Goal: Task Accomplishment & Management: Complete application form

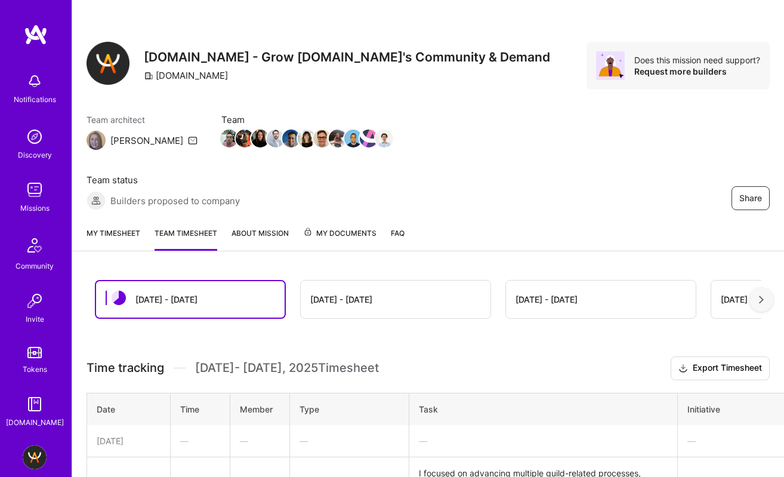
click at [128, 228] on link "My timesheet" at bounding box center [113, 239] width 54 height 24
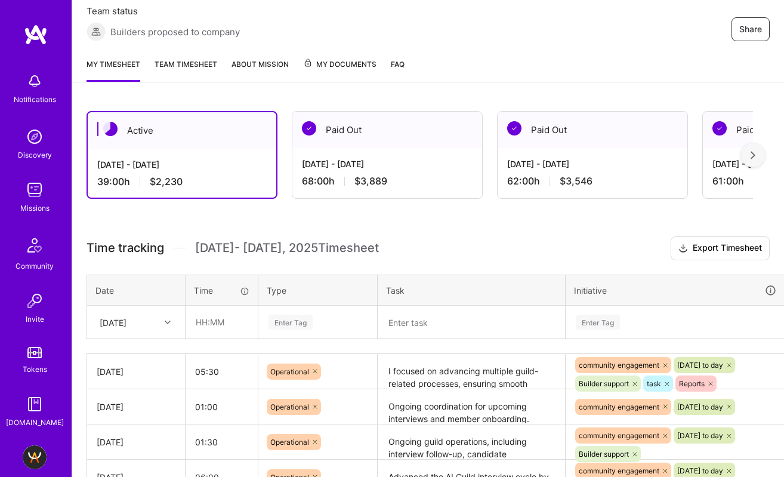
scroll to position [169, 0]
click at [222, 327] on input "text" at bounding box center [221, 321] width 71 height 32
type input "07:00"
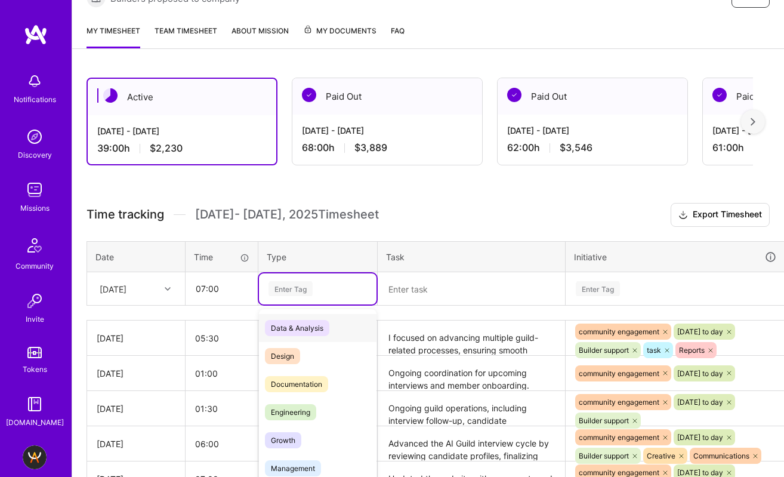
scroll to position [218, 0]
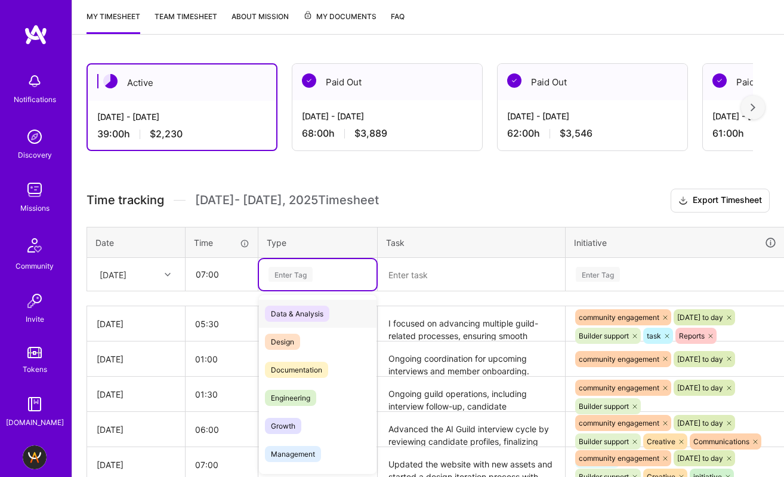
click at [280, 290] on div "option Data & Analysis focused, 0 of 2. 17 results available. Use Up and Down t…" at bounding box center [317, 274] width 117 height 31
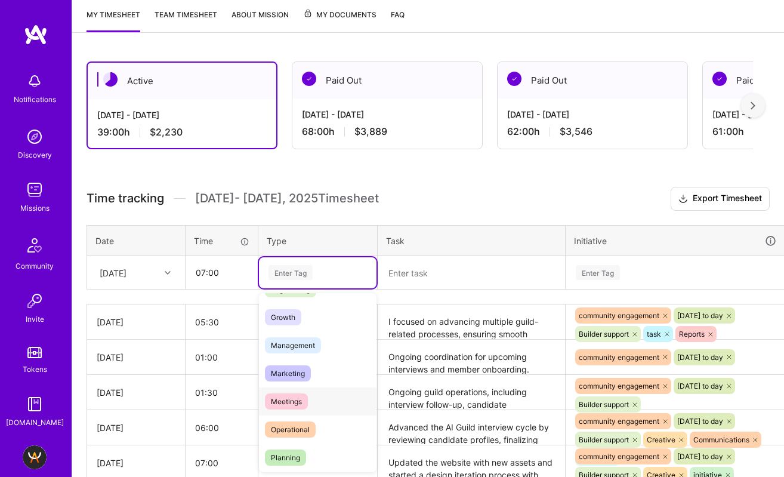
scroll to position [126, 0]
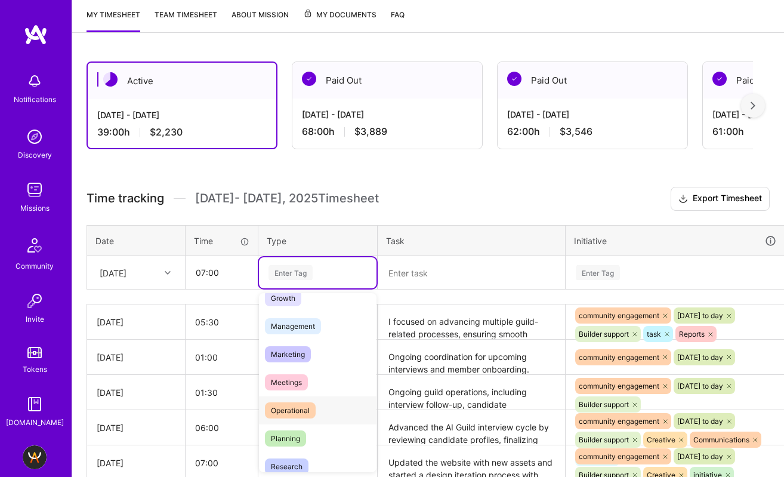
click at [304, 404] on span "Operational" at bounding box center [290, 410] width 51 height 16
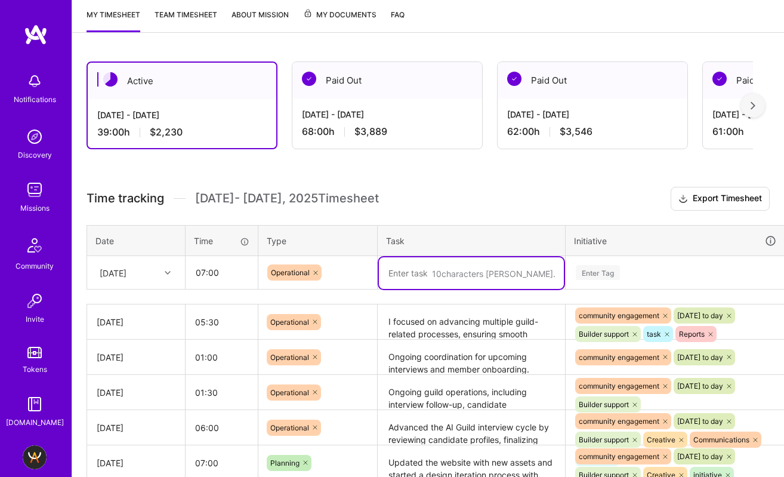
click at [434, 272] on textarea at bounding box center [471, 273] width 185 height 32
paste textarea "[DATE] work covered leadership alignment, interview prep, documentation, and au…"
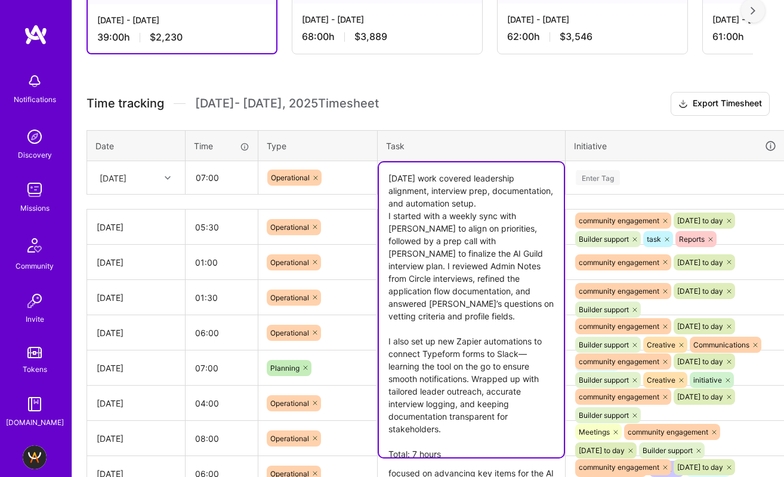
scroll to position [314, 0]
click at [499, 179] on textarea "[DATE] work covered leadership alignment, interview prep, documentation, and au…" at bounding box center [471, 309] width 185 height 295
click at [515, 179] on textarea "[DATE] work covered leadership alignment, interview prep, documentation, and au…" at bounding box center [471, 309] width 185 height 295
click at [547, 182] on textarea "[DATE] work covered leaders alignment, interview prep, documentation, and autom…" at bounding box center [471, 309] width 185 height 295
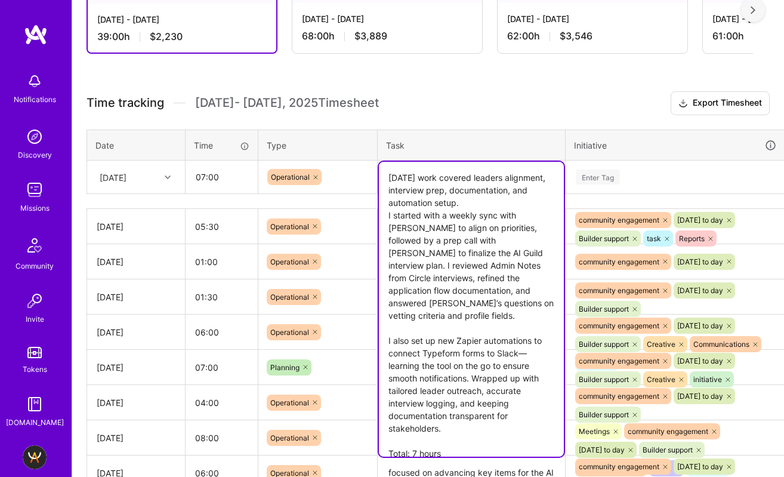
click at [490, 174] on textarea "[DATE] work covered leaders alignment, interview prep, documentation, and autom…" at bounding box center [471, 309] width 185 height 295
click at [480, 211] on textarea "[DATE] work covered leaders' alignment, interview prep, documentation, and auto…" at bounding box center [471, 309] width 185 height 295
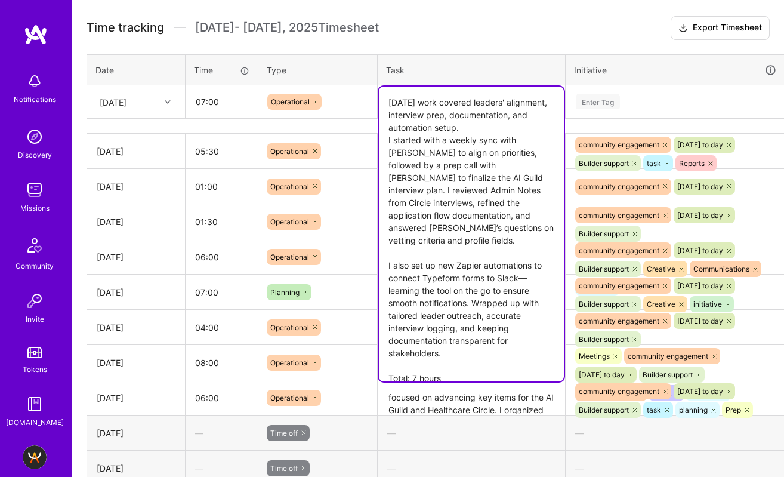
scroll to position [397, 0]
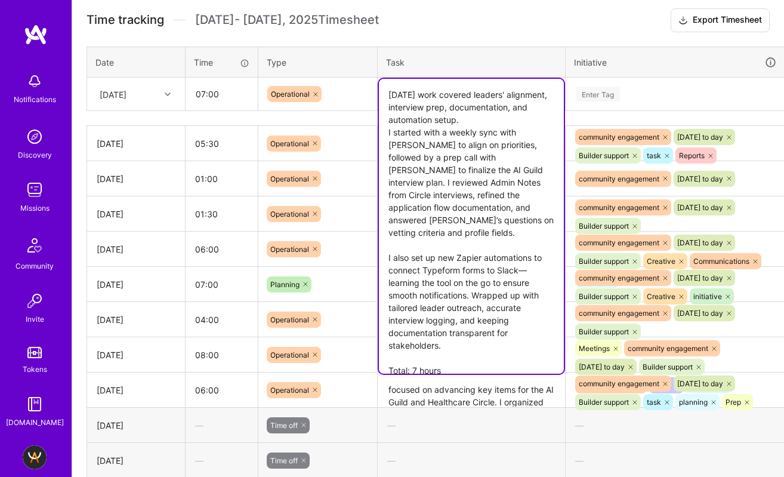
click at [393, 197] on textarea "[DATE] work covered leaders' alignment, interview prep, documentation, and auto…" at bounding box center [471, 226] width 185 height 295
click at [388, 194] on textarea "[DATE] work covered leaders' alignment, interview prep, documentation, and auto…" at bounding box center [471, 226] width 185 height 295
drag, startPoint x: 453, startPoint y: 193, endPoint x: 496, endPoint y: 223, distance: 53.1
click at [496, 223] on textarea "[DATE] work covered leaders' alignment, interview prep, documentation, and auto…" at bounding box center [471, 226] width 185 height 295
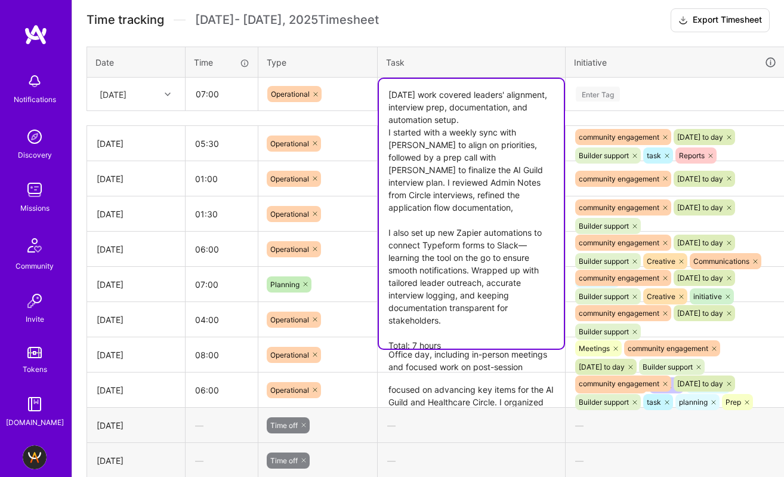
click at [388, 219] on textarea "[DATE] work covered leaders' alignment, interview prep, documentation, and auto…" at bounding box center [471, 214] width 185 height 270
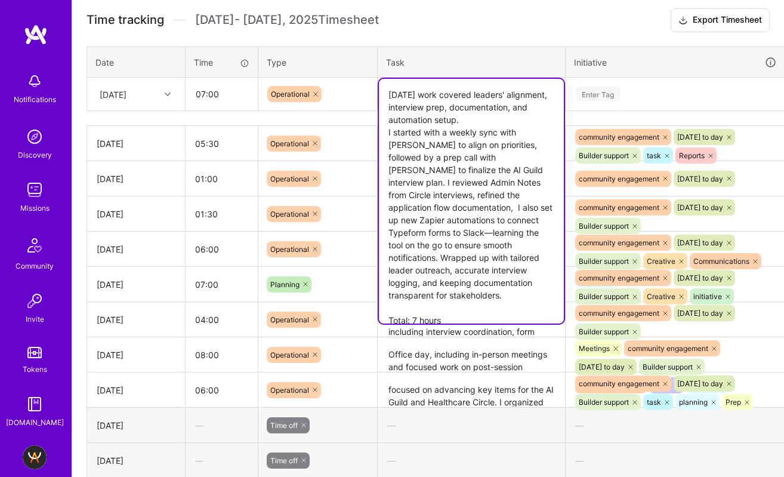
click at [398, 206] on textarea "[DATE] work covered leaders' alignment, interview prep, documentation, and auto…" at bounding box center [471, 201] width 185 height 245
click at [525, 204] on textarea "[DATE] work covered leaders' alignment, interview prep, documentation, and auto…" at bounding box center [471, 201] width 185 height 245
click at [425, 220] on textarea "[DATE] work covered leaders' alignment, interview prep, documentation, and auto…" at bounding box center [471, 201] width 185 height 245
click at [461, 257] on textarea "[DATE] work covered leaders' alignment, interview prep, documentation, and auto…" at bounding box center [471, 201] width 185 height 245
click at [425, 305] on textarea "[DATE] work covered leaders' alignment, interview prep, documentation, and auto…" at bounding box center [471, 201] width 185 height 245
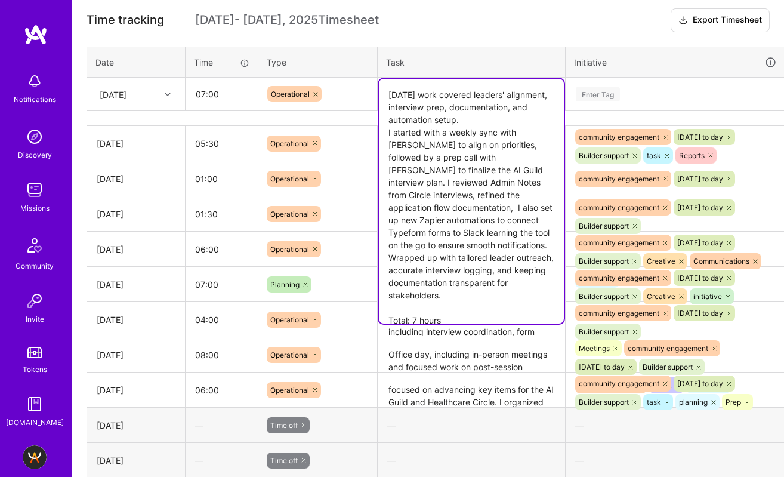
click at [425, 305] on textarea "[DATE] work covered leaders' alignment, interview prep, documentation, and auto…" at bounding box center [471, 201] width 185 height 245
type textarea "[DATE] work covered leaders' alignment, interview prep, documentation, and auto…"
click at [626, 85] on div "Enter Tag" at bounding box center [675, 94] width 218 height 31
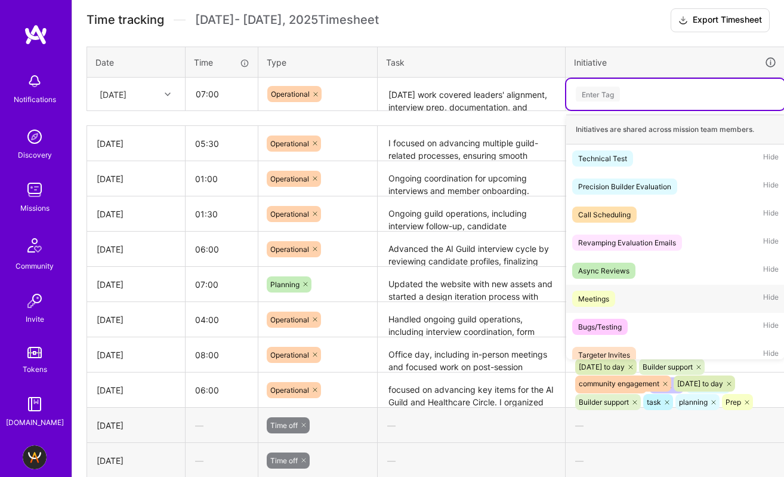
click at [622, 305] on div "Meetings Hide" at bounding box center [675, 298] width 218 height 28
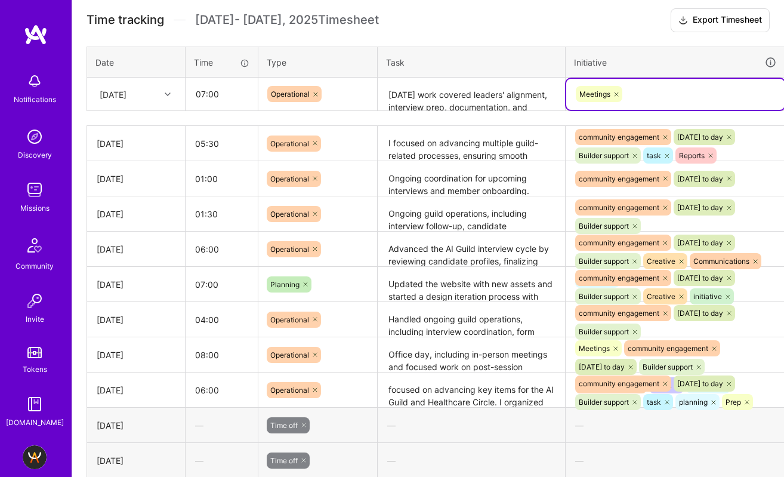
click at [691, 94] on div "Meetings" at bounding box center [675, 94] width 202 height 18
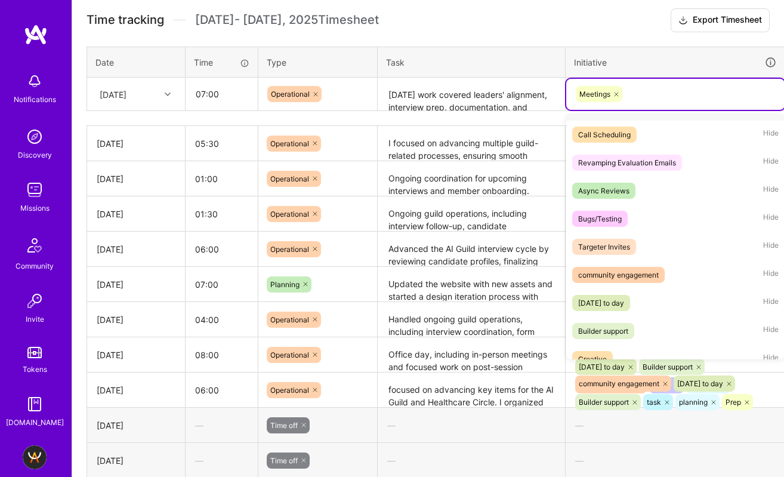
scroll to position [82, 0]
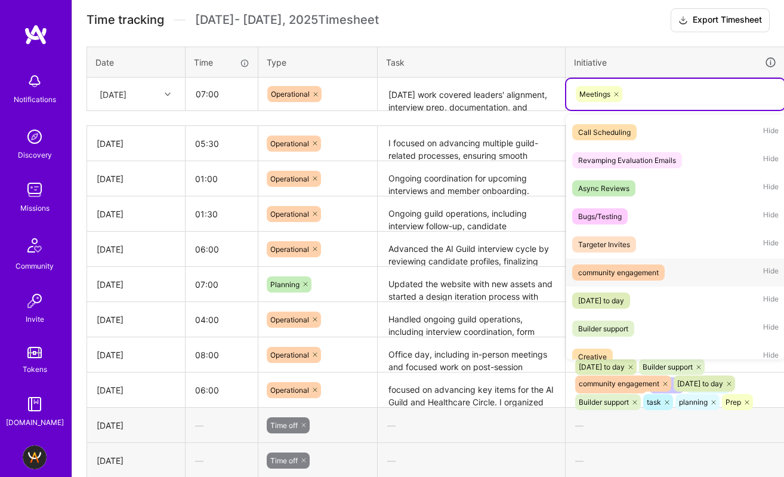
click at [652, 272] on div "community engagement" at bounding box center [618, 272] width 81 height 13
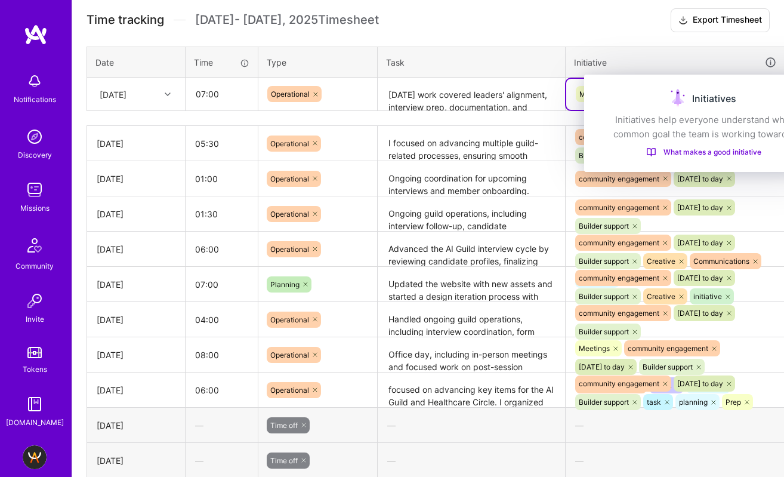
click at [743, 95] on div "Initiatives" at bounding box center [703, 98] width 210 height 19
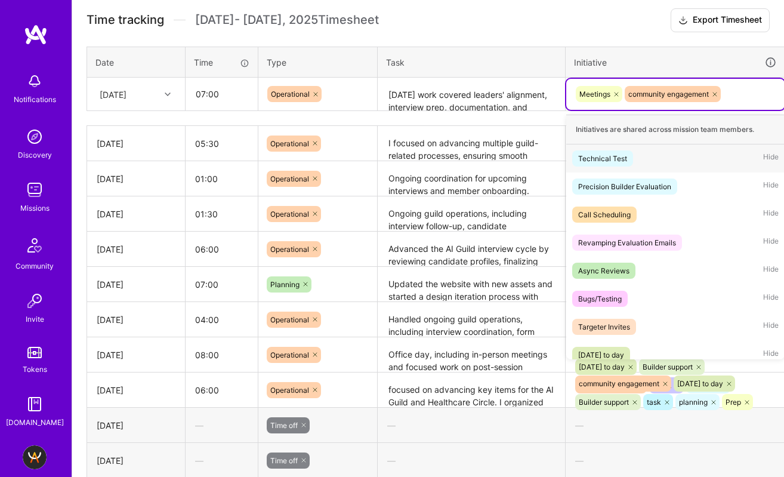
click at [756, 87] on div "Meetings community engagement" at bounding box center [675, 94] width 202 height 18
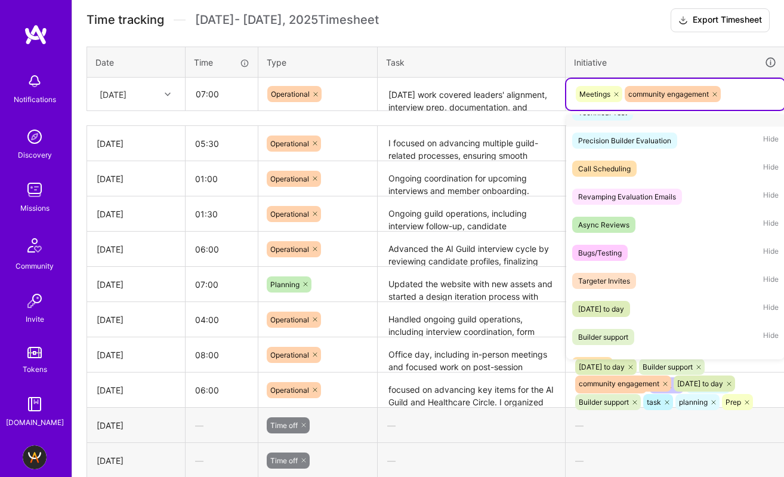
scroll to position [139, 0]
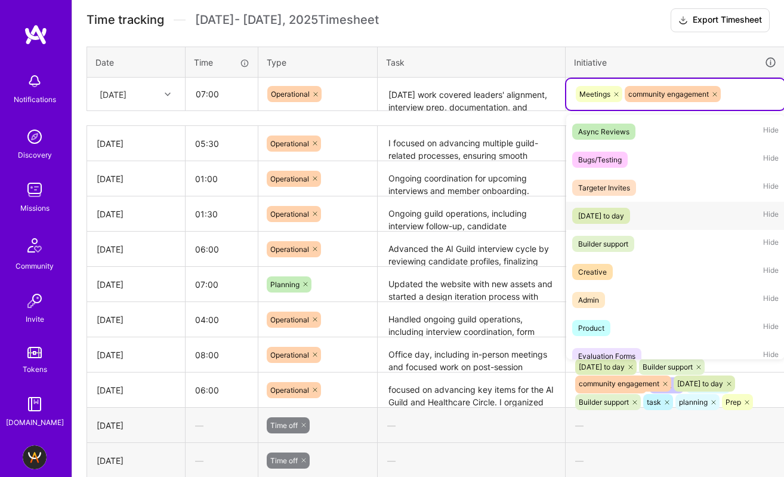
click at [624, 219] on div "[DATE] to day" at bounding box center [601, 215] width 46 height 13
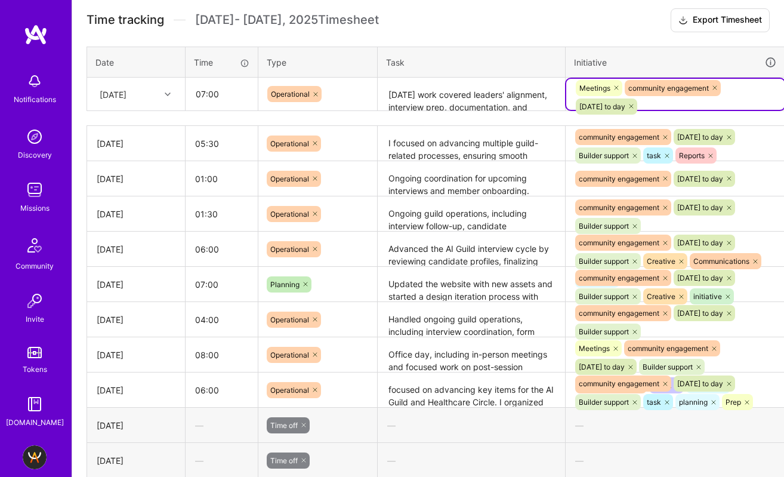
click at [747, 85] on div "Meetings community engagement [DATE] to day" at bounding box center [675, 97] width 202 height 37
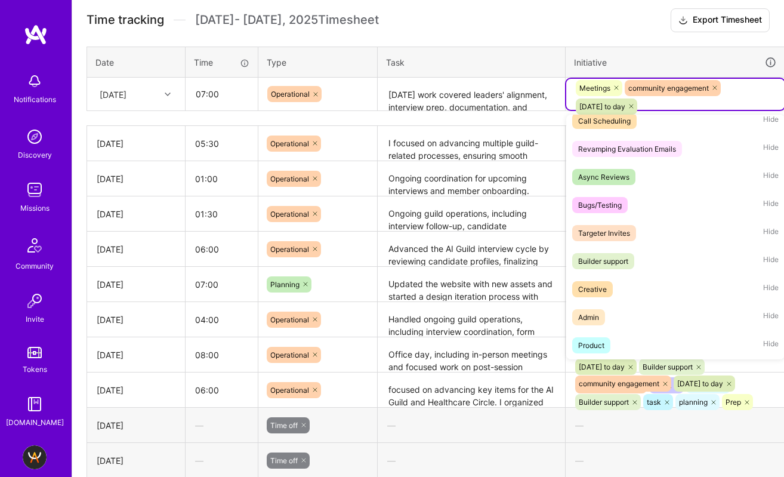
scroll to position [120, 0]
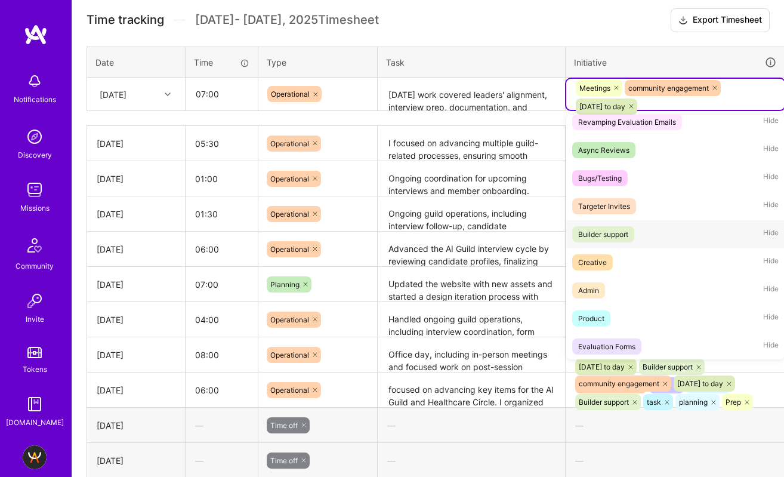
click at [614, 236] on div "Builder support" at bounding box center [603, 234] width 50 height 13
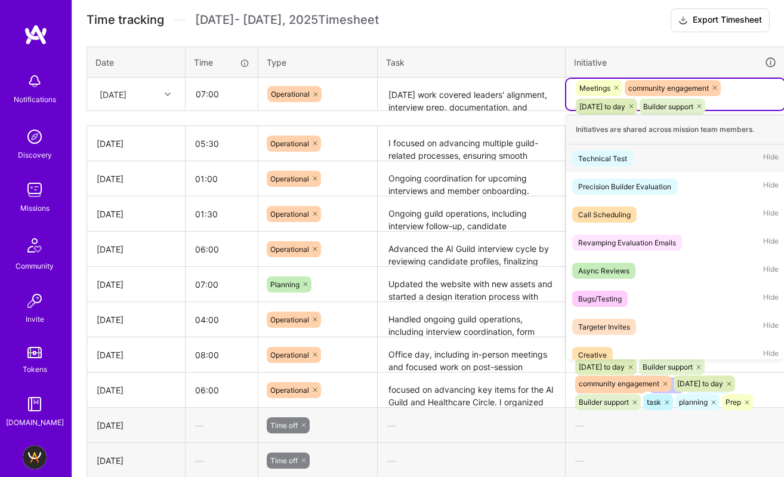
click at [766, 86] on div "Meetings community engagement [DATE] to day Builder support" at bounding box center [675, 97] width 202 height 37
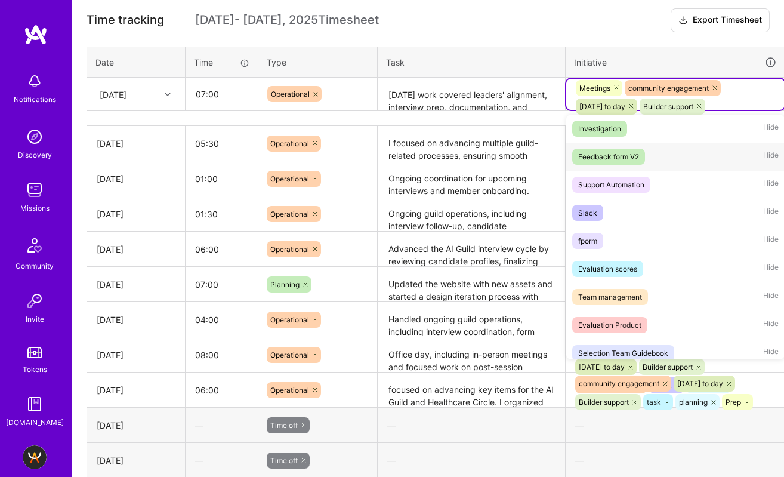
scroll to position [982, 0]
click at [649, 211] on div "Slack Hide" at bounding box center [675, 213] width 218 height 28
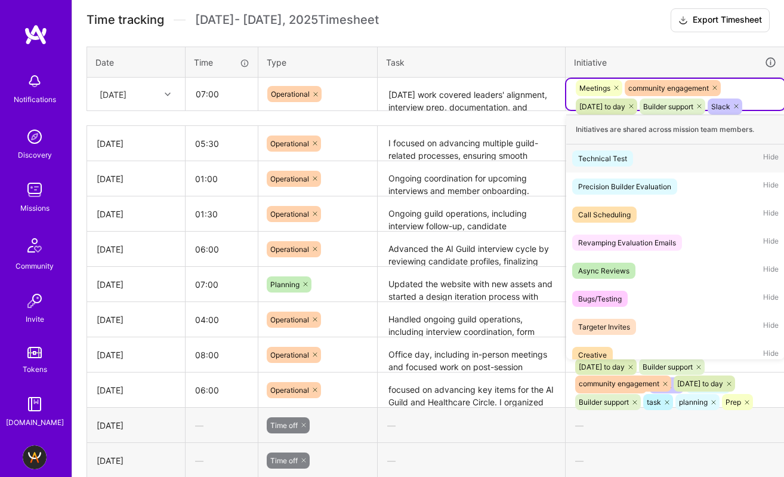
click at [762, 91] on div "Meetings community engagement [DATE] to day Builder support [GEOGRAPHIC_DATA]" at bounding box center [675, 97] width 202 height 37
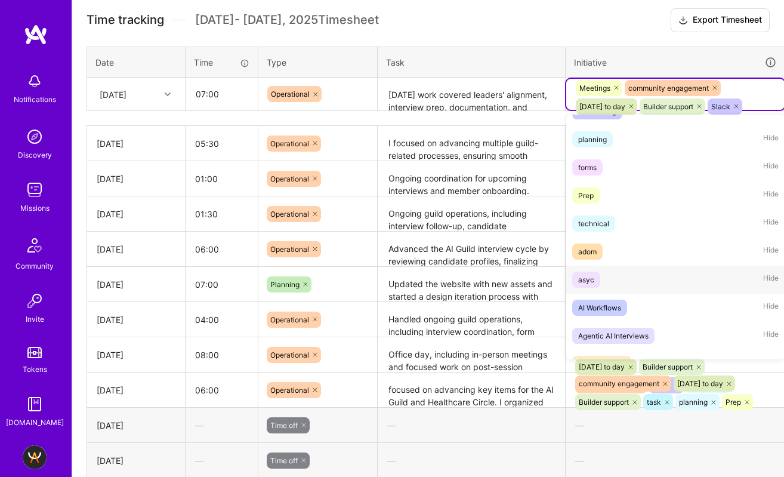
scroll to position [1268, 0]
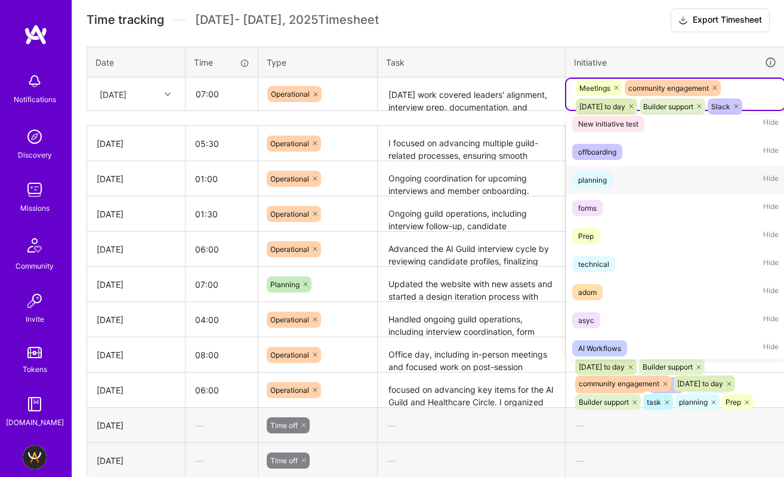
click at [621, 182] on div "planning Hide" at bounding box center [675, 180] width 218 height 28
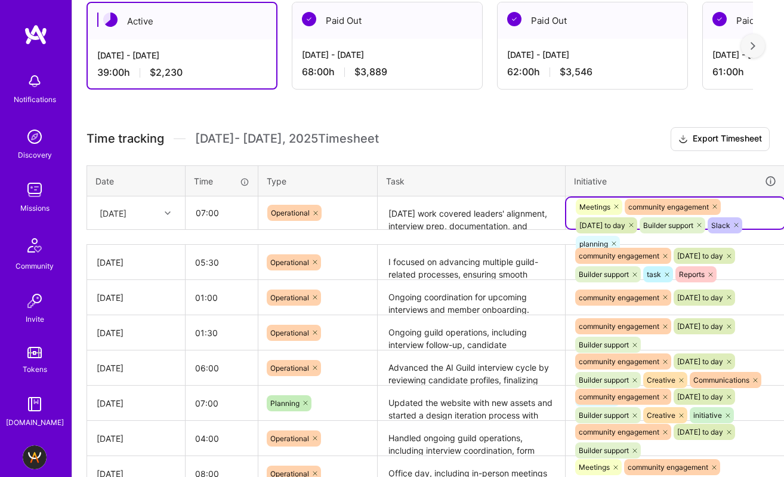
scroll to position [278, 42]
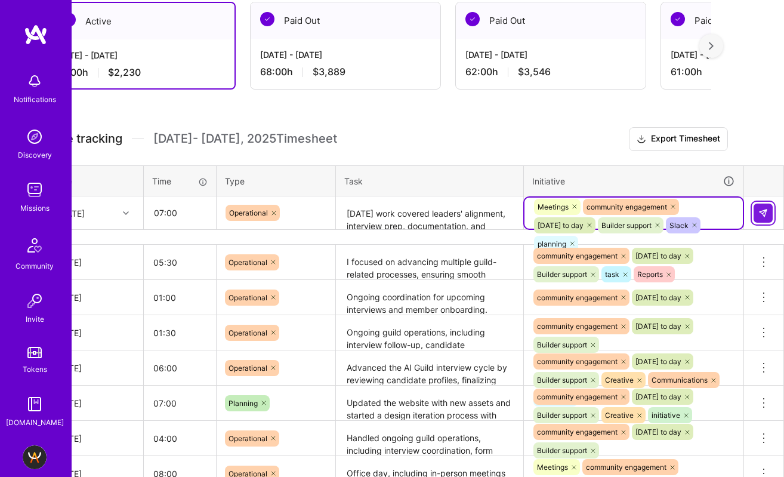
click at [766, 211] on img at bounding box center [763, 213] width 10 height 10
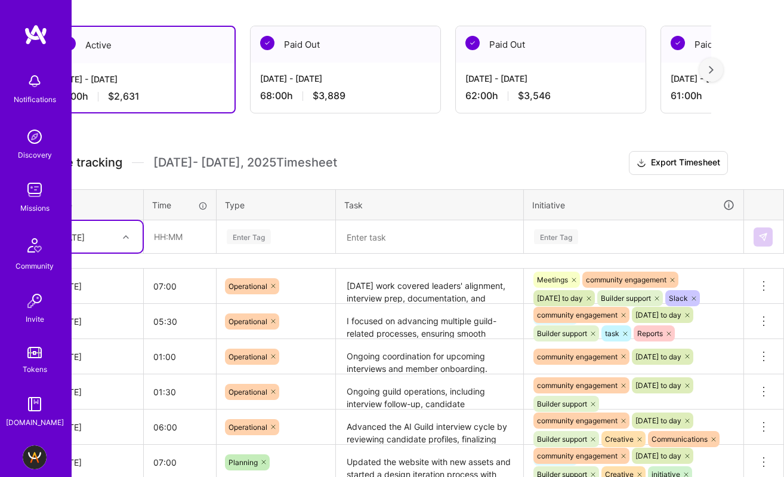
scroll to position [253, 0]
